Goal: Task Accomplishment & Management: Use online tool/utility

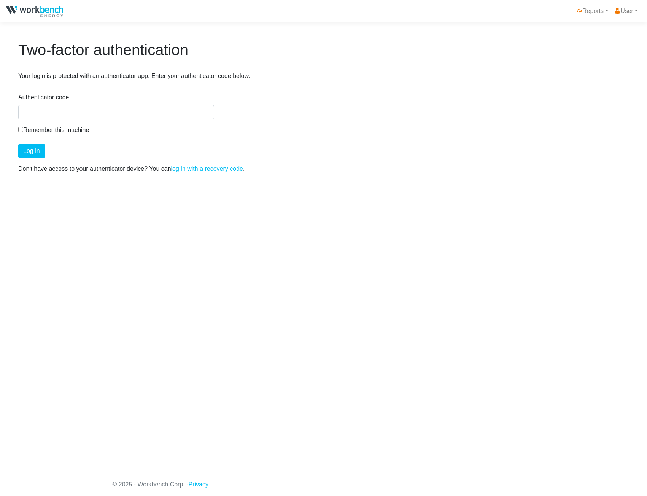
click at [184, 103] on div "Authenticator code" at bounding box center [116, 106] width 196 height 27
click at [185, 107] on input "Authenticator code" at bounding box center [116, 112] width 196 height 14
type input "535492"
click at [18, 144] on button "Log in" at bounding box center [31, 151] width 27 height 14
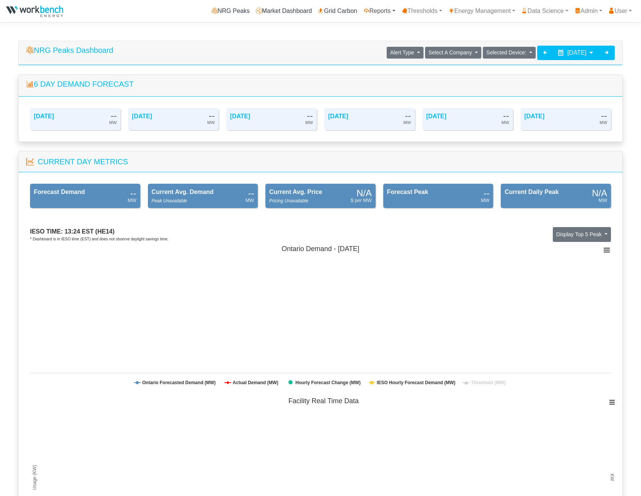
click at [372, 13] on link "Reports" at bounding box center [380, 10] width 38 height 15
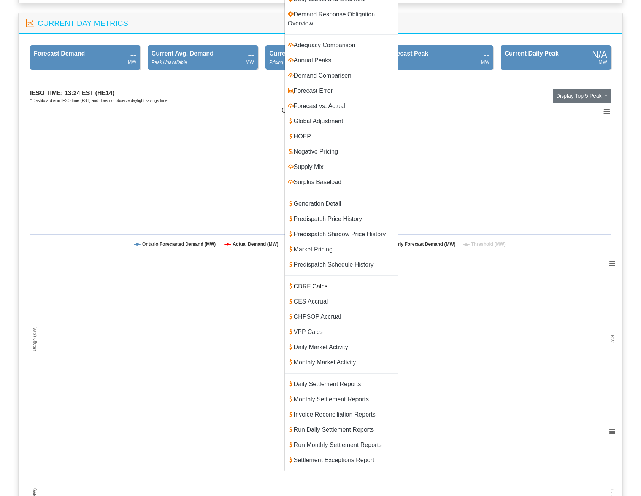
scroll to position [304, 0]
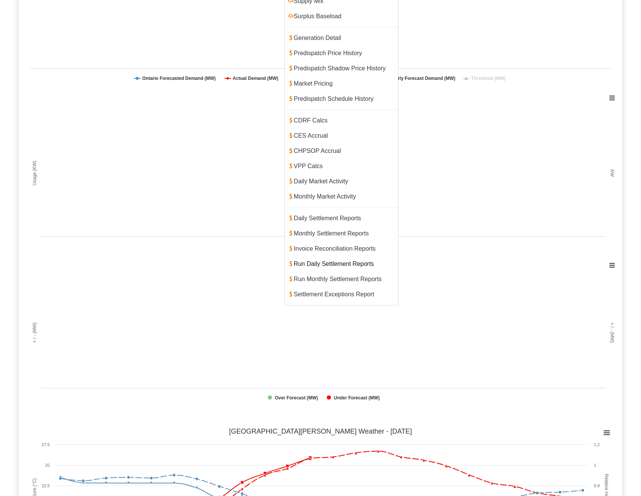
click at [345, 256] on link "Run Daily Settlement Reports" at bounding box center [341, 263] width 113 height 15
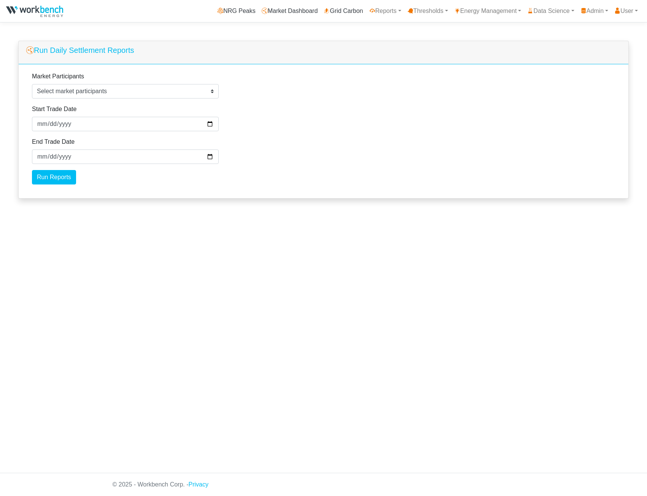
select select
click at [199, 91] on button "Select market participants" at bounding box center [125, 91] width 187 height 14
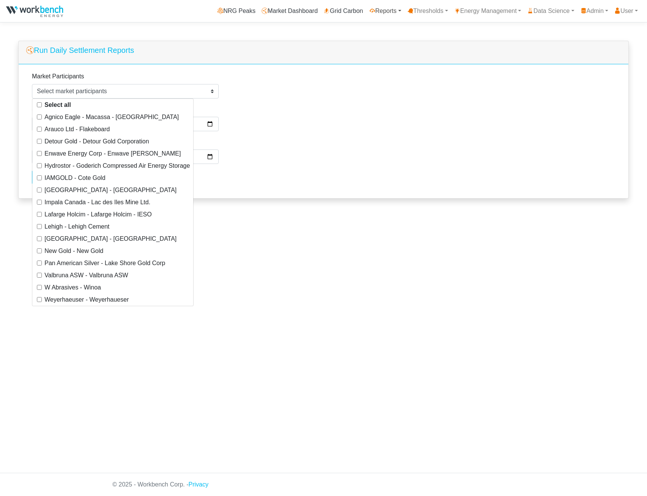
click at [392, 13] on link "Reports" at bounding box center [385, 10] width 38 height 15
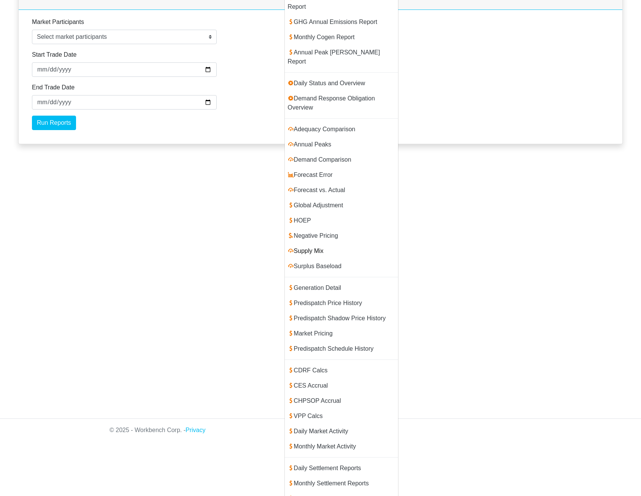
scroll to position [96, 0]
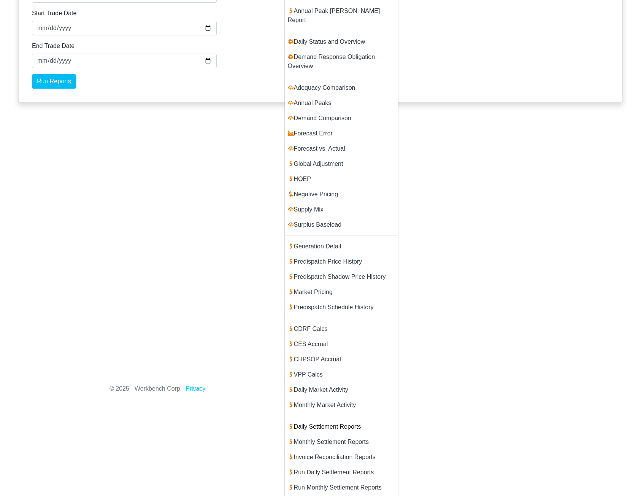
click at [322, 419] on link "Daily Settlement Reports" at bounding box center [341, 426] width 113 height 15
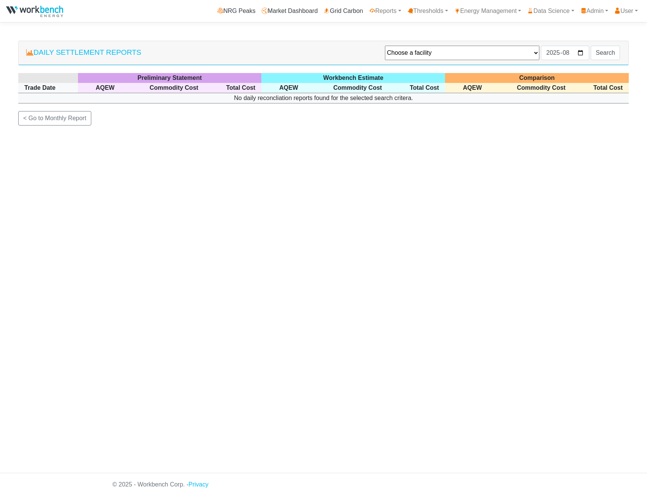
click at [497, 41] on div "Daily Settlement Reports Choose a facility Agnico Eagle - [GEOGRAPHIC_DATA] - M…" at bounding box center [323, 53] width 610 height 25
click at [492, 51] on select "Choose a facility Agnico Eagle - Macassa - Macassa Arauco Ltd - Flakeboard Deto…" at bounding box center [462, 53] width 154 height 14
click at [385, 46] on select "Choose a facility Agnico Eagle - Macassa - Macassa Arauco Ltd - Flakeboard Deto…" at bounding box center [462, 53] width 154 height 14
click at [482, 56] on select "Choose a facility Agnico Eagle - Macassa - Macassa Arauco Ltd - Flakeboard Deto…" at bounding box center [462, 53] width 154 height 14
select select "131"
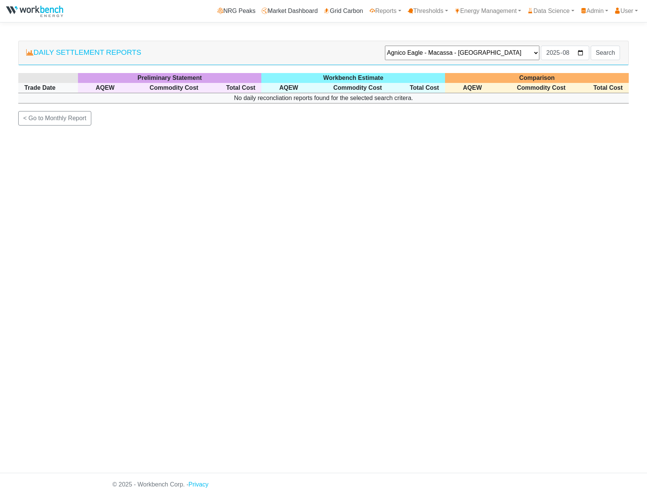
click at [385, 46] on select "Choose a facility Agnico Eagle - Macassa - Macassa Arauco Ltd - Flakeboard Deto…" at bounding box center [462, 53] width 154 height 14
click at [577, 50] on input "2025-08" at bounding box center [565, 53] width 48 height 14
click at [579, 53] on input "2025-08" at bounding box center [565, 53] width 48 height 14
type input "2025-04"
click at [605, 54] on input "Search" at bounding box center [605, 53] width 29 height 14
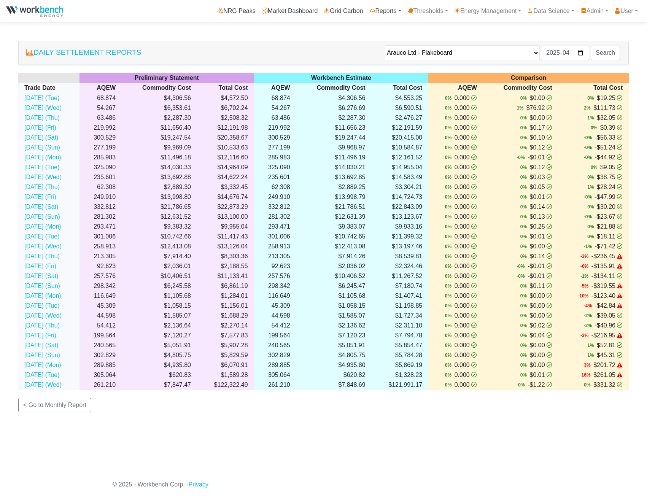
click at [387, 13] on link "Reports" at bounding box center [385, 10] width 38 height 15
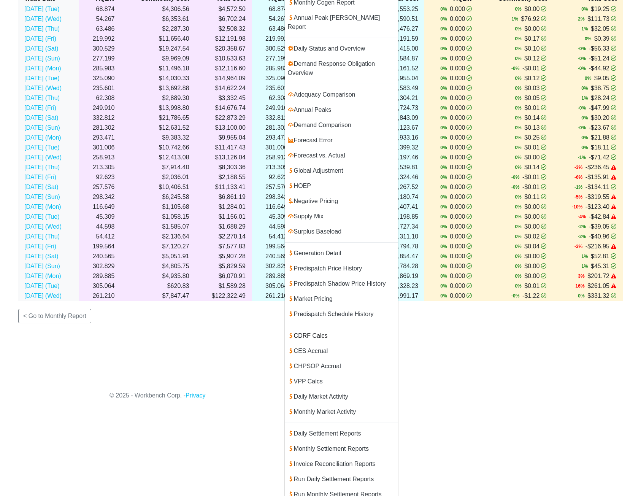
scroll to position [96, 0]
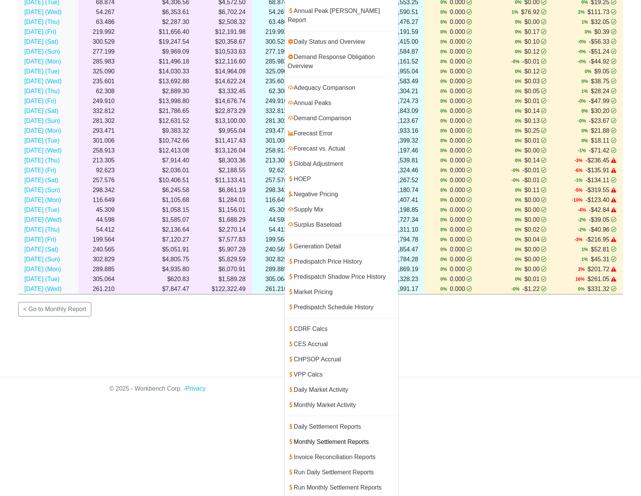
click at [337, 434] on link "Monthly Settlement Reports" at bounding box center [341, 441] width 113 height 15
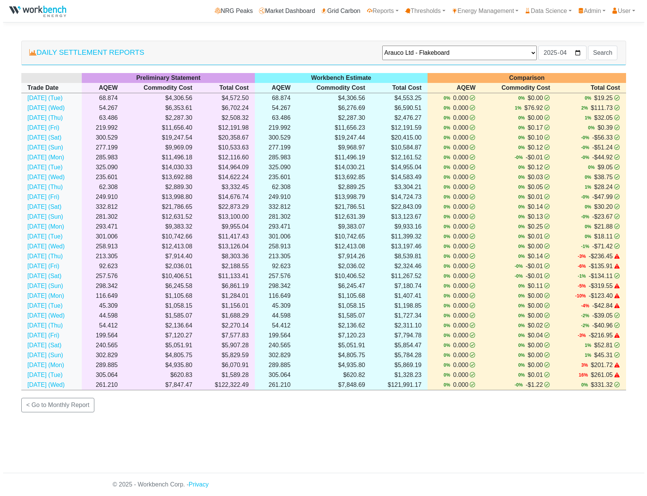
scroll to position [0, 0]
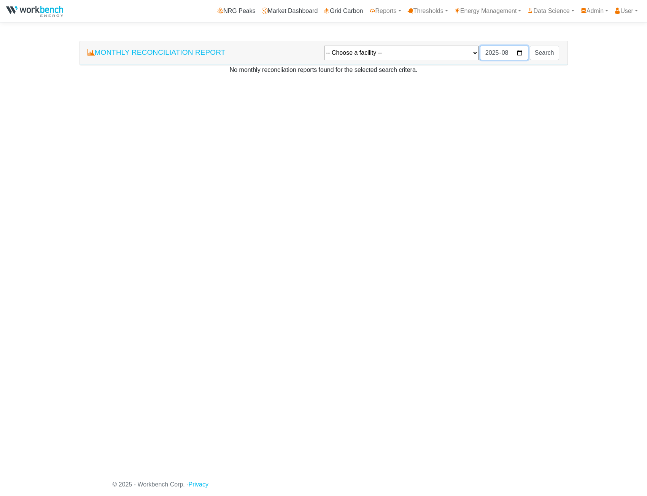
click at [520, 52] on input "2025-08" at bounding box center [504, 53] width 48 height 14
type input "2025-05"
click at [443, 59] on select "-- Choose a facility -- [GEOGRAPHIC_DATA] Eagle - [GEOGRAPHIC_DATA] - Macassa A…" at bounding box center [401, 53] width 154 height 14
select select "131"
click at [324, 46] on select "-- Choose a facility -- Agnico Eagle - Macassa - Macassa Arauco Ltd - Flakeboar…" at bounding box center [401, 53] width 154 height 14
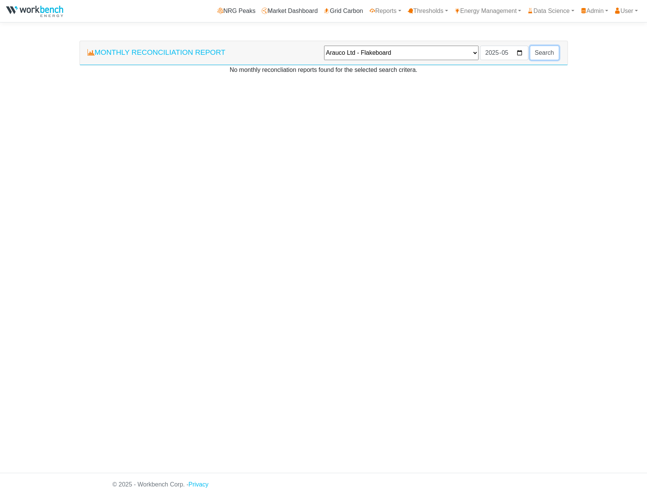
click at [542, 54] on input "Search" at bounding box center [544, 53] width 29 height 14
